Goal: Find specific page/section: Find specific page/section

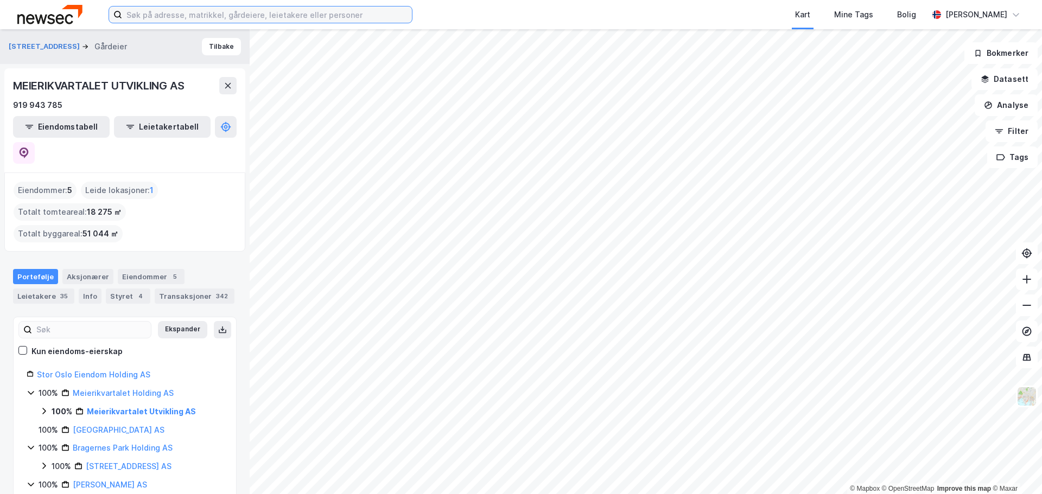
click at [369, 14] on input at bounding box center [267, 15] width 290 height 16
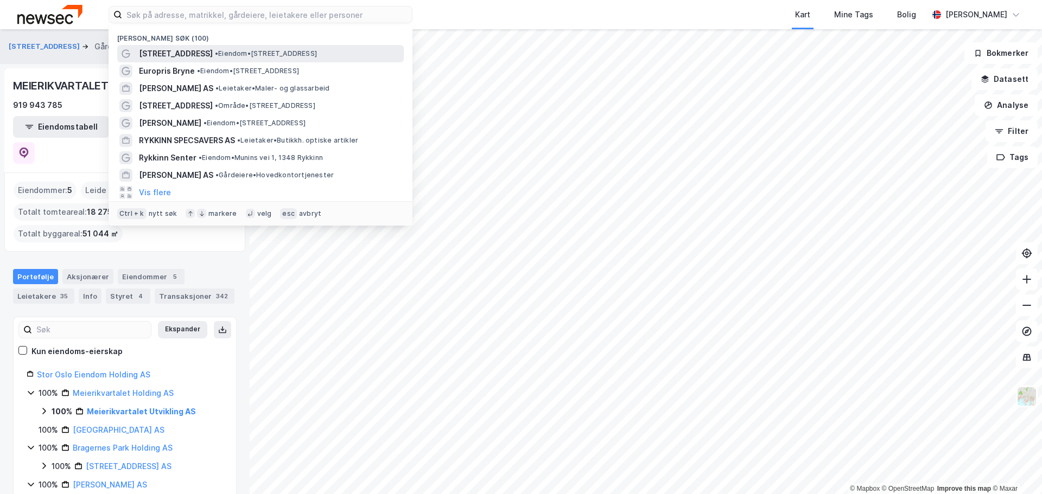
click at [222, 56] on span "• Eiendom • [STREET_ADDRESS]" at bounding box center [266, 53] width 102 height 9
